Goal: Transaction & Acquisition: Book appointment/travel/reservation

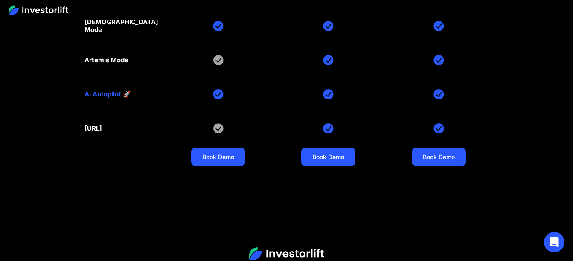
scroll to position [3850, 0]
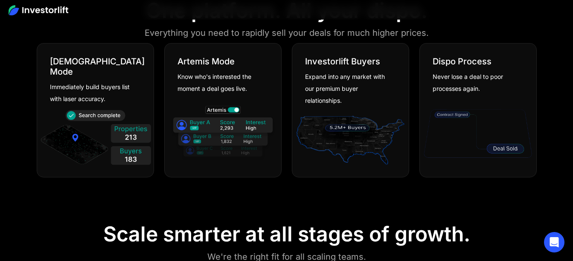
scroll to position [470, 0]
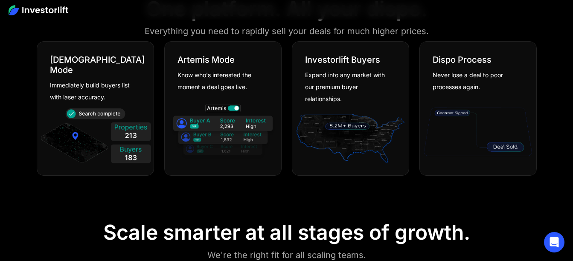
click at [502, 148] on img at bounding box center [478, 132] width 112 height 61
click at [460, 111] on img at bounding box center [478, 132] width 112 height 61
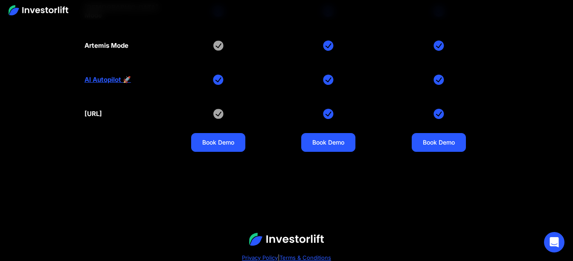
scroll to position [3935, 0]
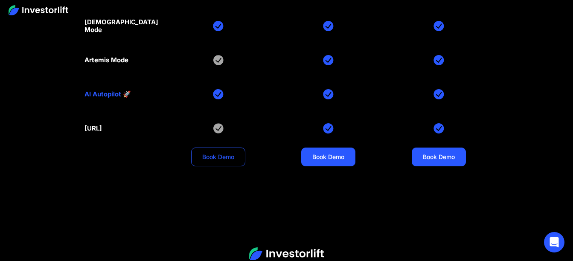
click at [215, 148] on link "Book Demo" at bounding box center [218, 157] width 54 height 19
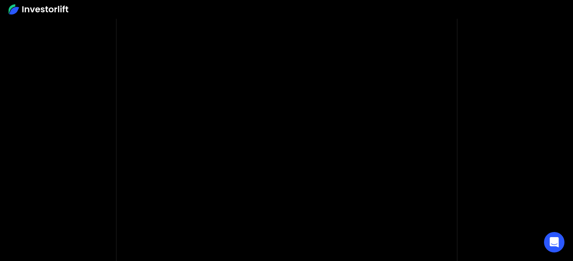
scroll to position [85, 0]
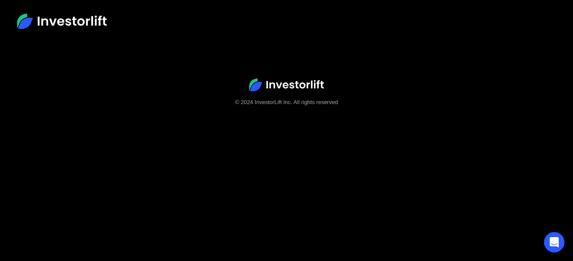
scroll to position [53, 0]
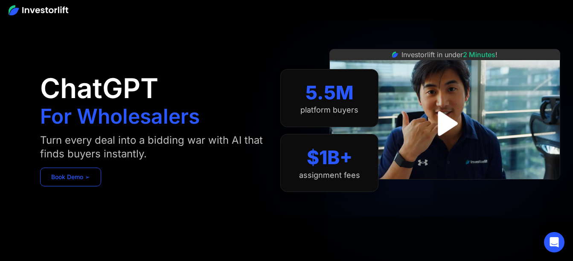
click at [55, 179] on div "ChatGPT For Wholesalers Turn every deal into a bidding war with AI that finds b…" at bounding box center [160, 131] width 240 height 210
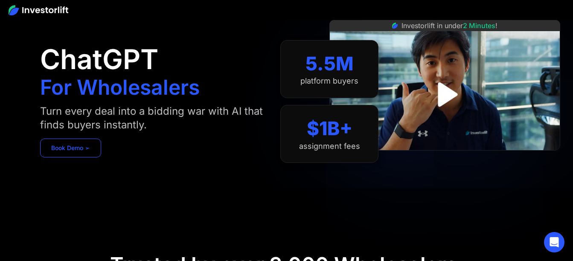
scroll to position [43, 0]
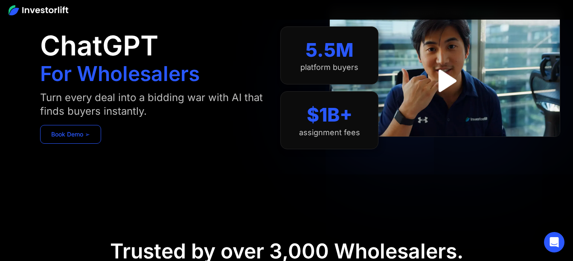
click at [76, 136] on link "Book Demo ➢" at bounding box center [70, 134] width 61 height 19
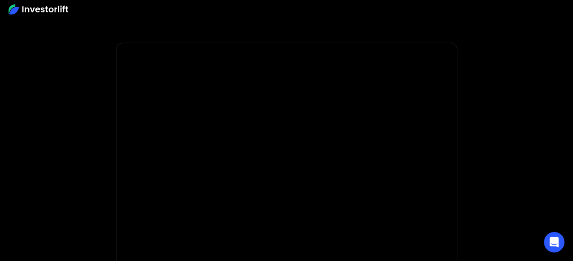
click at [51, 8] on img at bounding box center [39, 9] width 60 height 10
click at [556, 243] on icon "Open Intercom Messenger" at bounding box center [554, 242] width 10 height 11
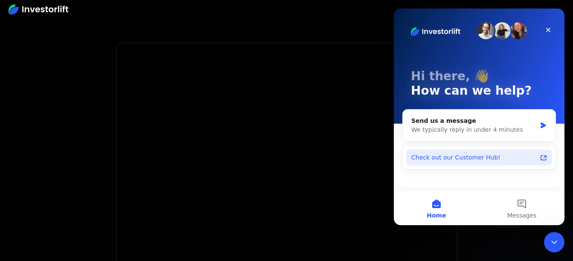
click at [430, 156] on div "Check out our Customer Hub!" at bounding box center [473, 157] width 125 height 9
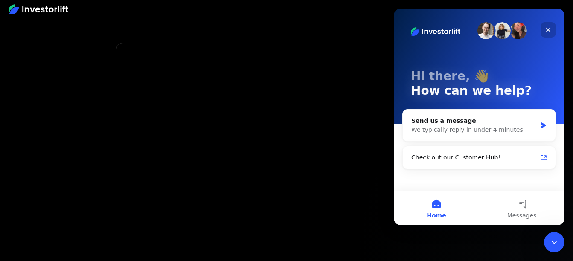
click at [546, 30] on icon "Close" at bounding box center [548, 29] width 7 height 7
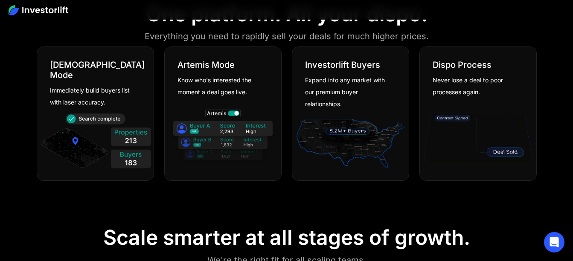
scroll to position [470, 0]
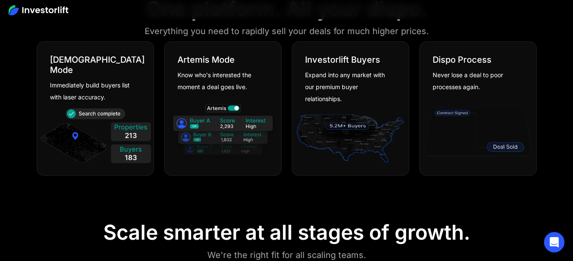
click at [221, 140] on img at bounding box center [223, 132] width 112 height 61
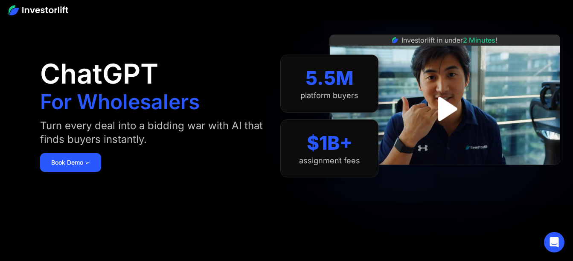
scroll to position [0, 0]
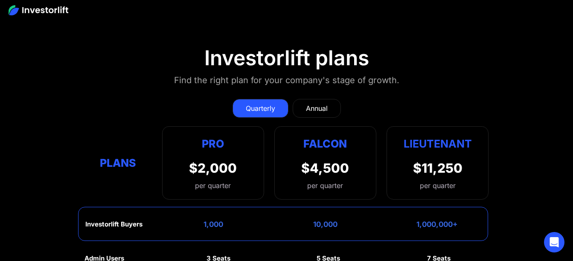
scroll to position [3594, 0]
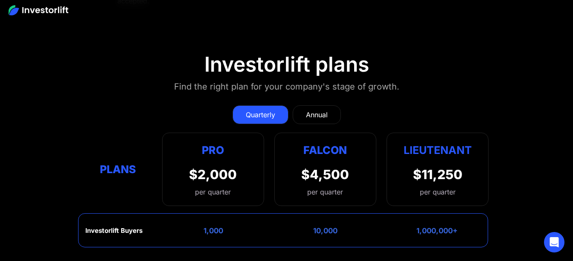
click at [322, 110] on div "Annual" at bounding box center [317, 115] width 22 height 10
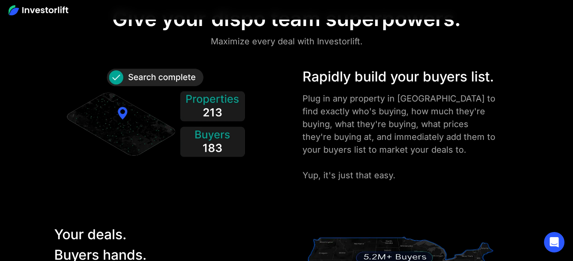
scroll to position [862, 0]
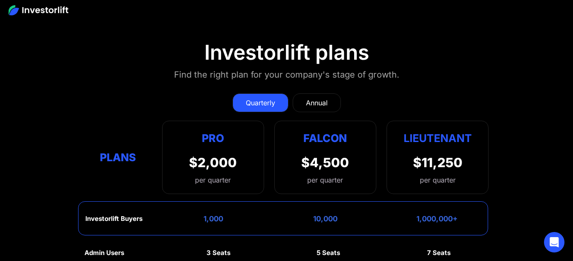
scroll to position [3586, 0]
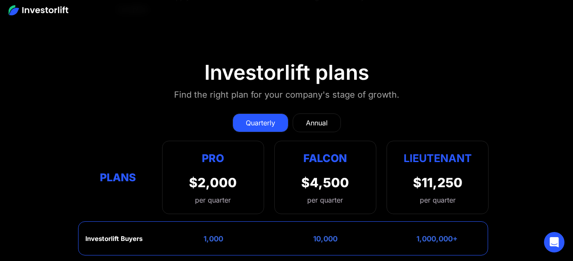
click at [312, 118] on div "Annual" at bounding box center [317, 123] width 22 height 10
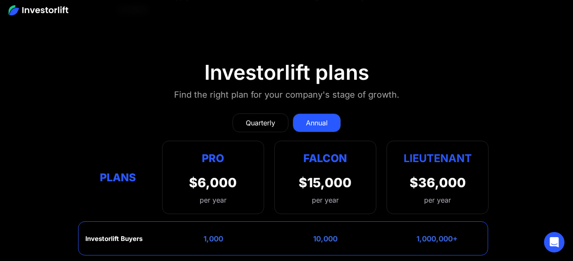
click at [230, 175] on div "$6,000" at bounding box center [213, 182] width 48 height 15
click at [228, 175] on div "$6,000" at bounding box center [213, 182] width 48 height 15
click at [249, 118] on div "Quarterly" at bounding box center [260, 123] width 29 height 10
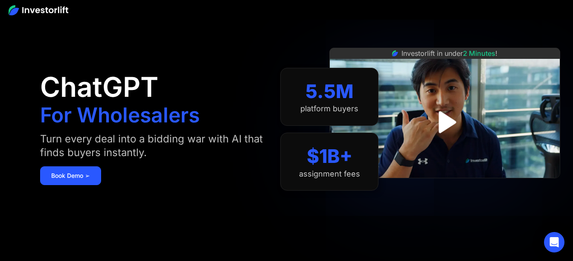
scroll to position [0, 0]
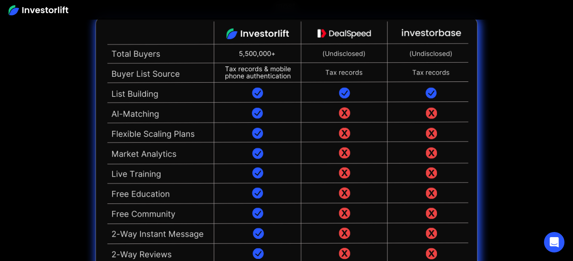
scroll to position [1878, 0]
